Goal: Information Seeking & Learning: Check status

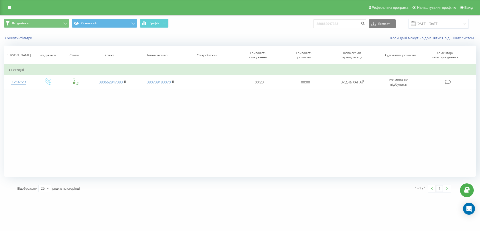
click at [303, 26] on div "Всі дзвінки Основний Графік 380662947383 Експорт .csv .xls .xlsx [DATE] - [DATE]" at bounding box center [240, 24] width 473 height 10
type input "0688878887"
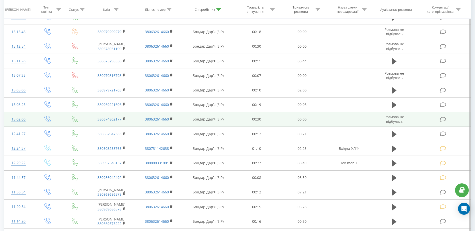
scroll to position [126, 0]
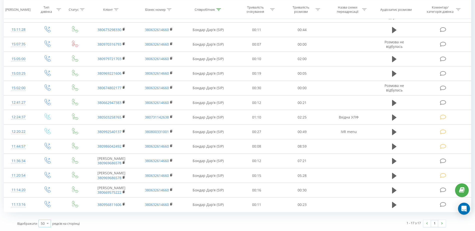
click at [49, 221] on icon at bounding box center [48, 223] width 8 height 10
click at [46, 214] on span "100" at bounding box center [44, 216] width 6 height 5
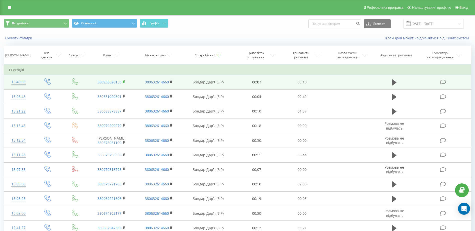
click at [125, 81] on icon at bounding box center [124, 81] width 2 height 2
